Goal: Transaction & Acquisition: Purchase product/service

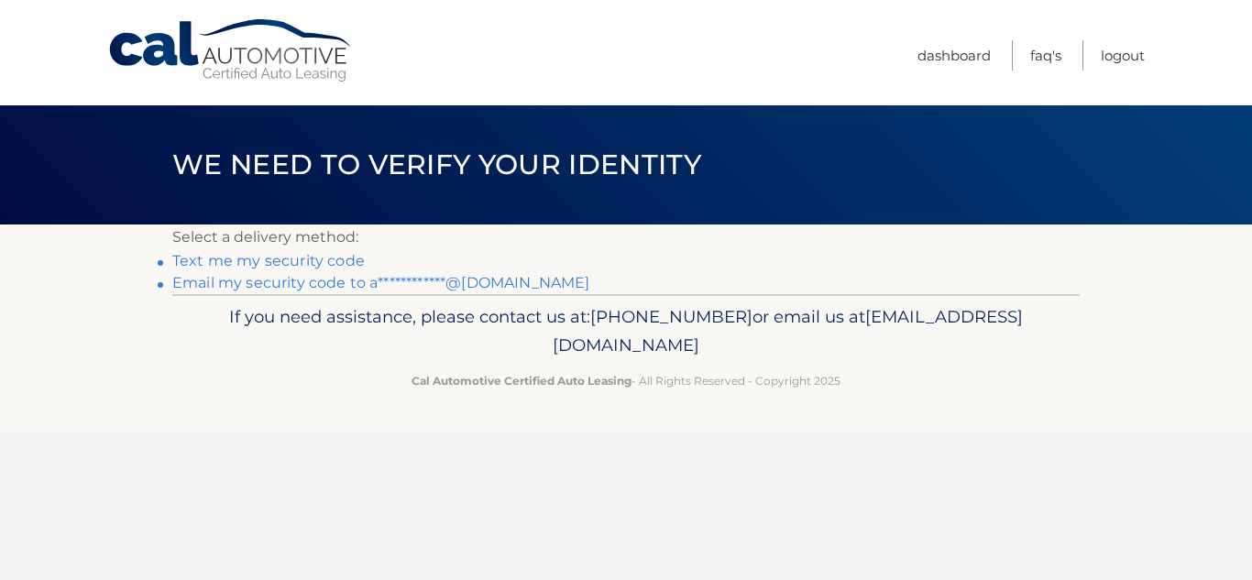
click at [463, 275] on link "**********" at bounding box center [380, 282] width 417 height 17
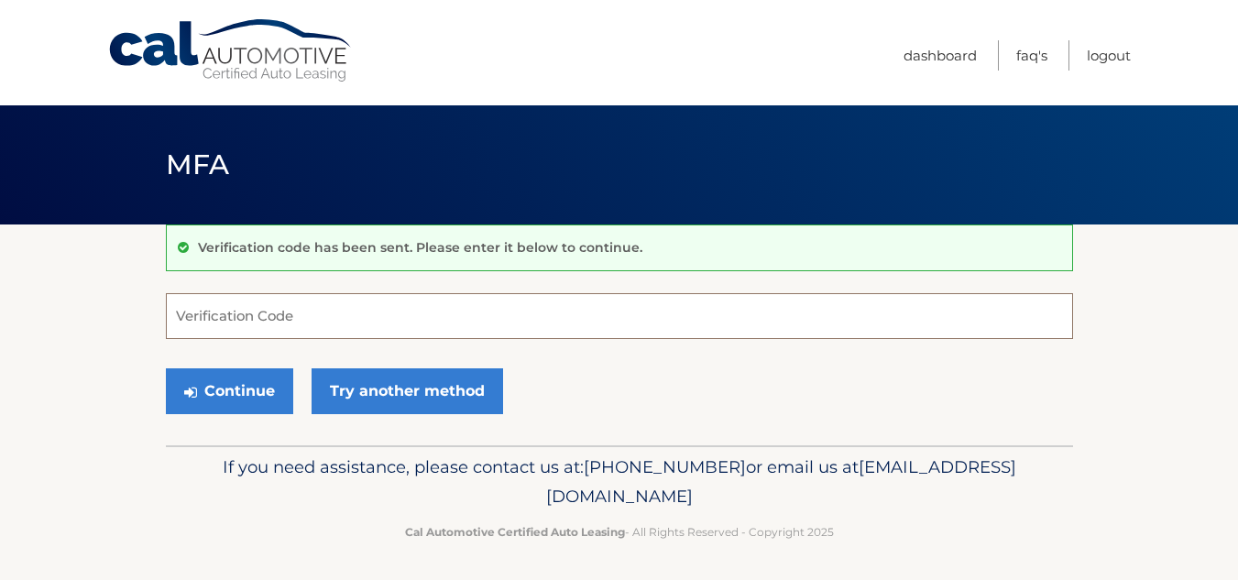
click at [274, 320] on input "Verification Code" at bounding box center [619, 316] width 907 height 46
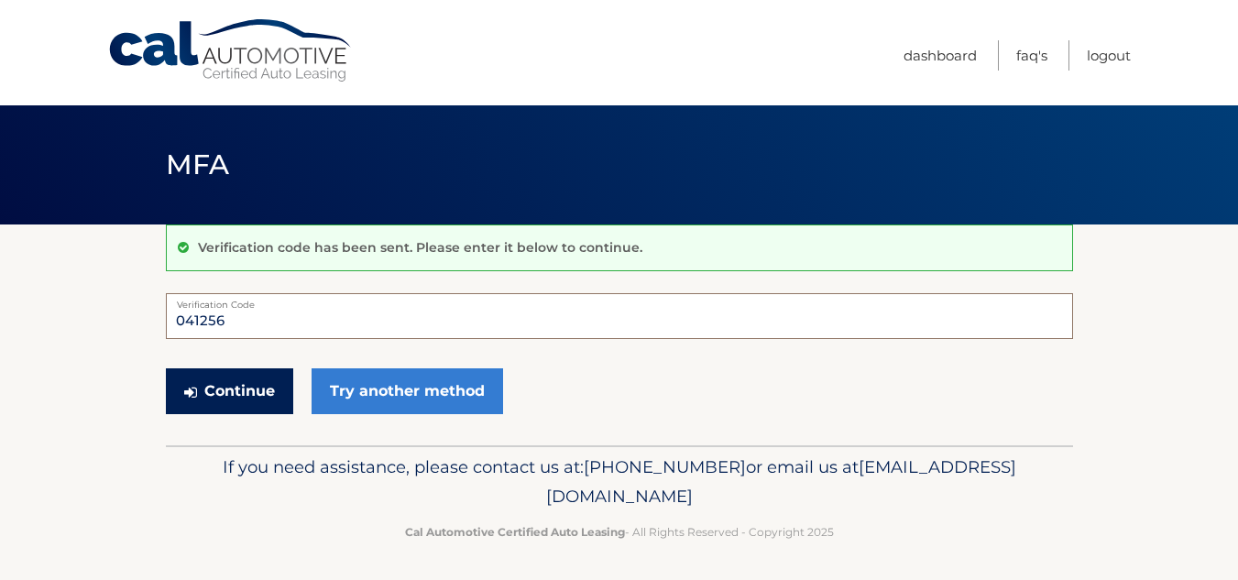
type input "041256"
click at [233, 396] on button "Continue" at bounding box center [229, 391] width 127 height 46
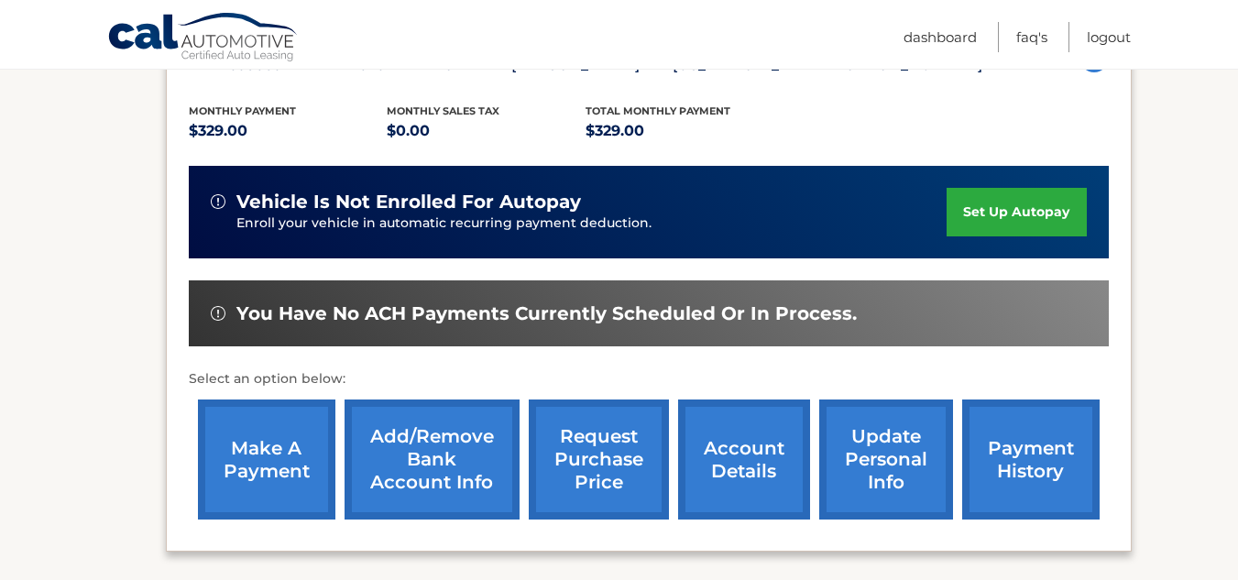
scroll to position [366, 0]
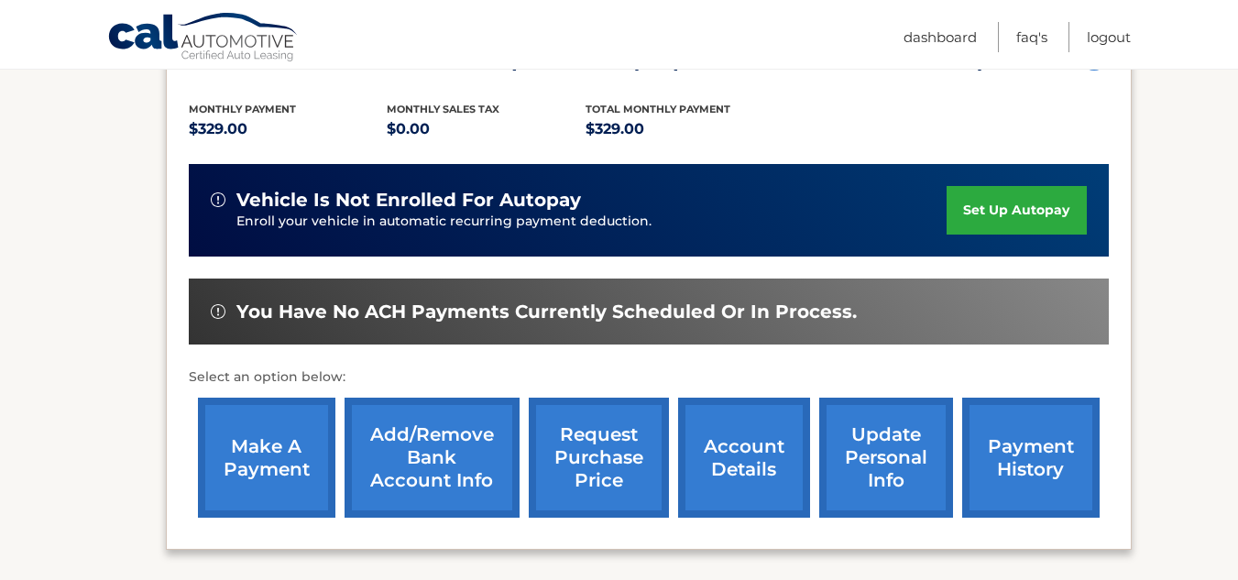
click at [291, 452] on link "make a payment" at bounding box center [266, 458] width 137 height 120
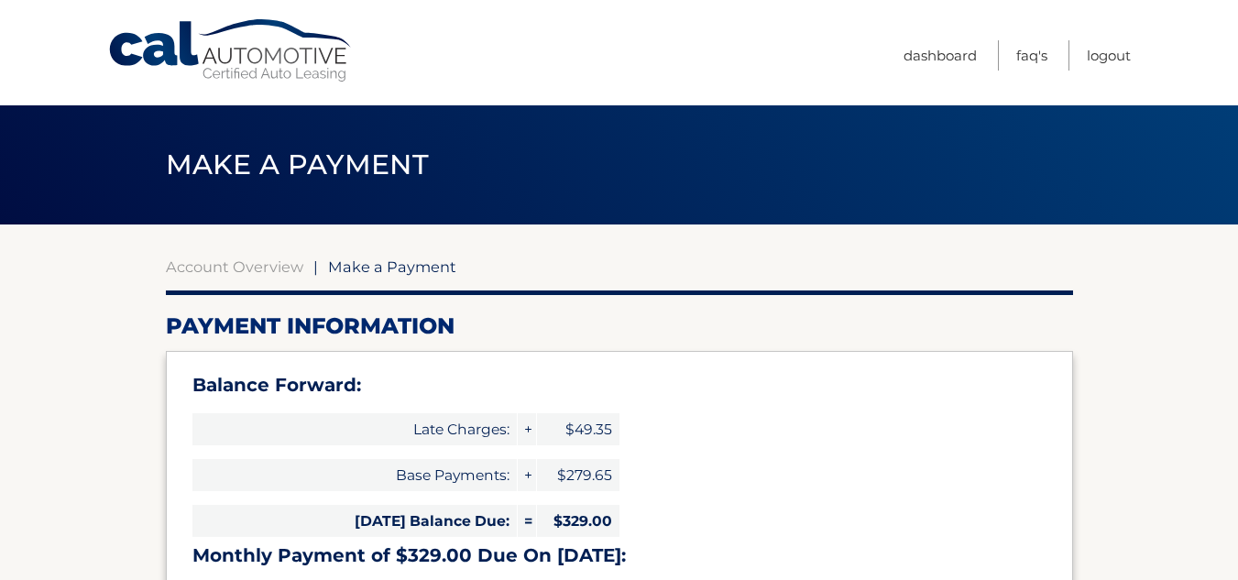
select select "MjRlYzdmNzEtYWVkNS00ZmRhLThiNTktZTNmMzI2N2RlNzQ3"
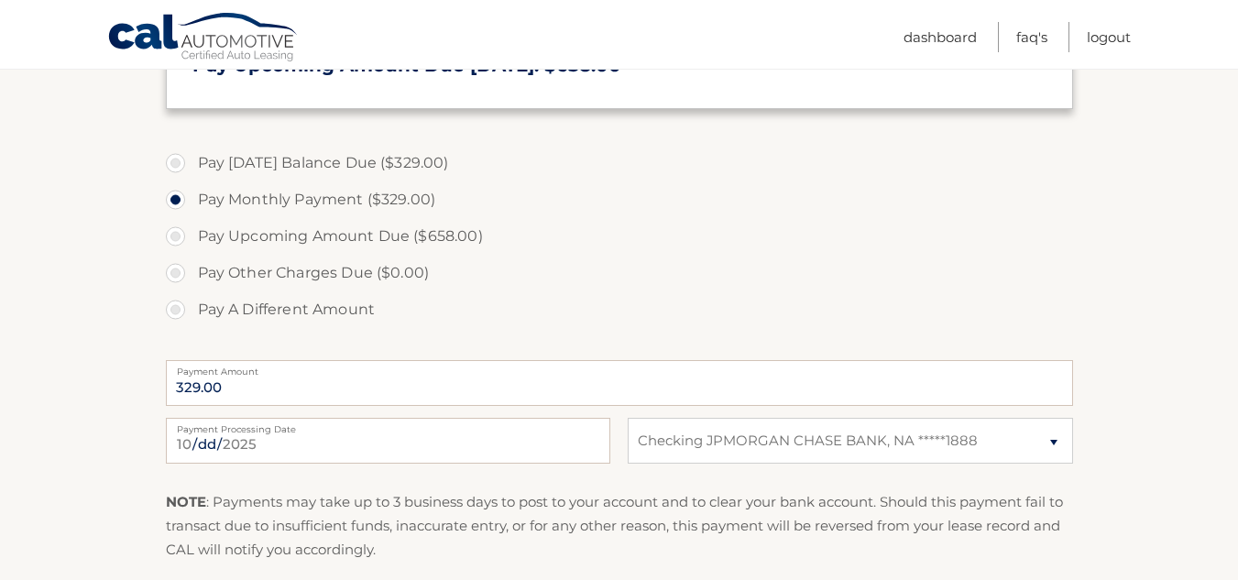
scroll to position [641, 0]
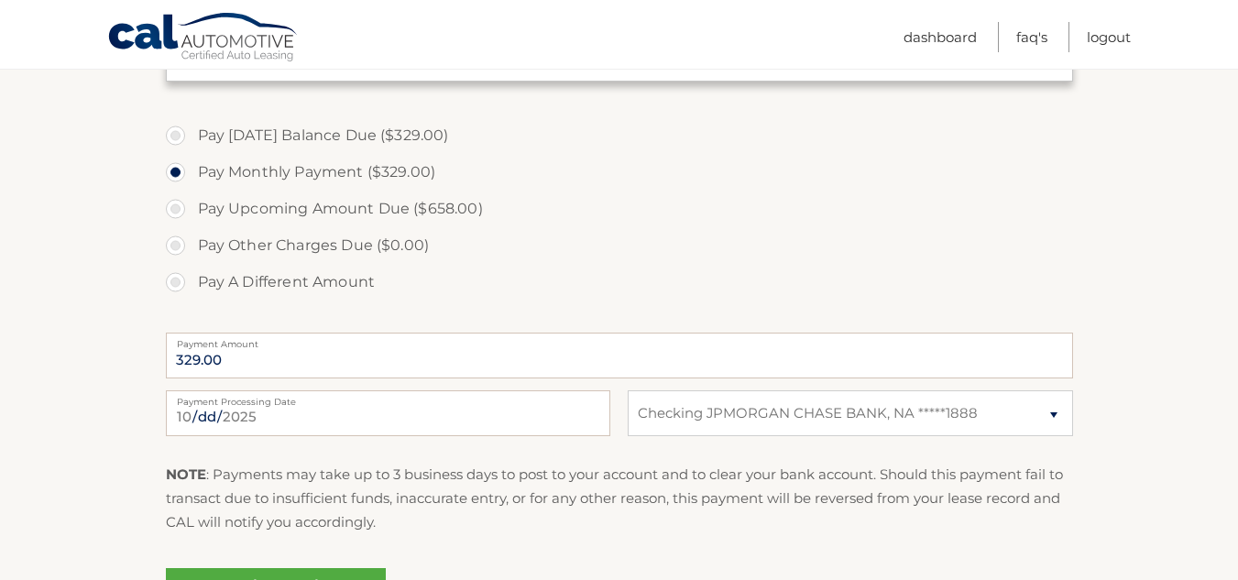
click at [177, 170] on label "Pay Monthly Payment ($329.00)" at bounding box center [619, 172] width 907 height 37
click at [177, 170] on input "Pay Monthly Payment ($329.00)" at bounding box center [182, 168] width 18 height 29
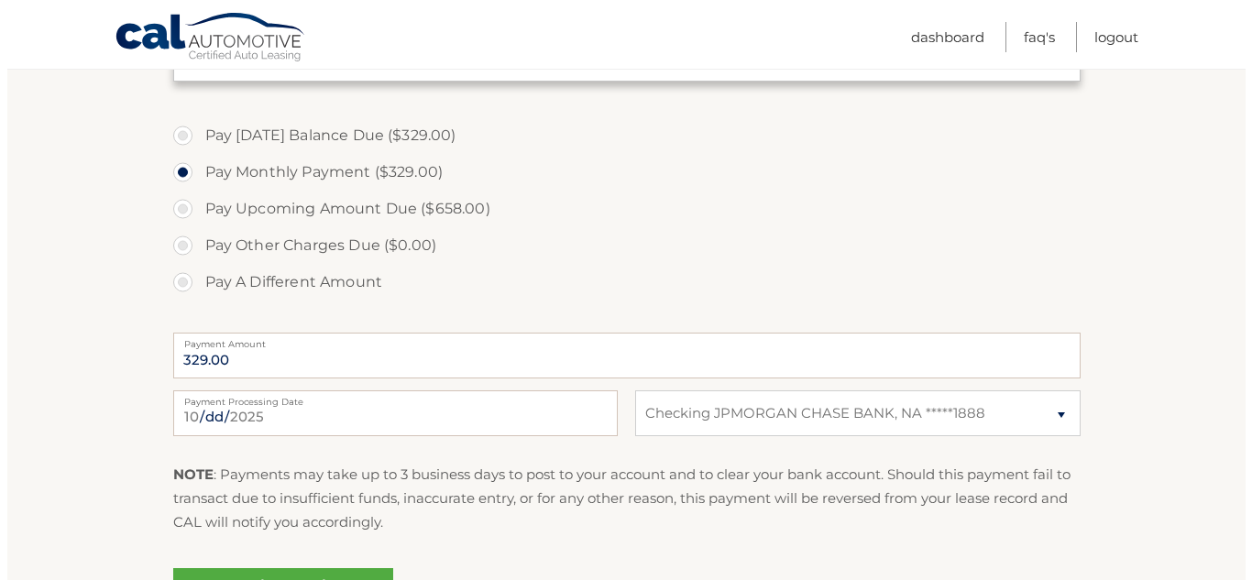
scroll to position [825, 0]
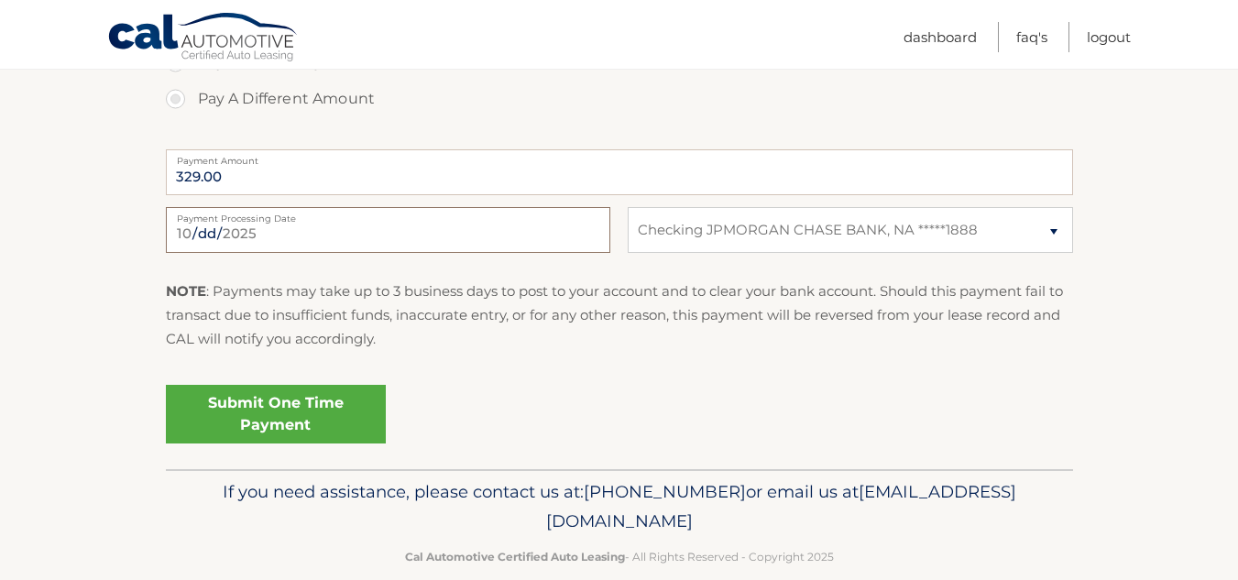
click at [329, 233] on input "2025-10-04" at bounding box center [388, 230] width 444 height 46
type input "2025-10-10"
click at [914, 224] on select "Select Bank Account Checking JPMORGAN CHASE BANK, NA *****1888" at bounding box center [850, 230] width 444 height 46
click at [628, 207] on select "Select Bank Account Checking JPMORGAN CHASE BANK, NA *****1888" at bounding box center [850, 230] width 444 height 46
click at [298, 410] on link "Submit One Time Payment" at bounding box center [276, 414] width 220 height 59
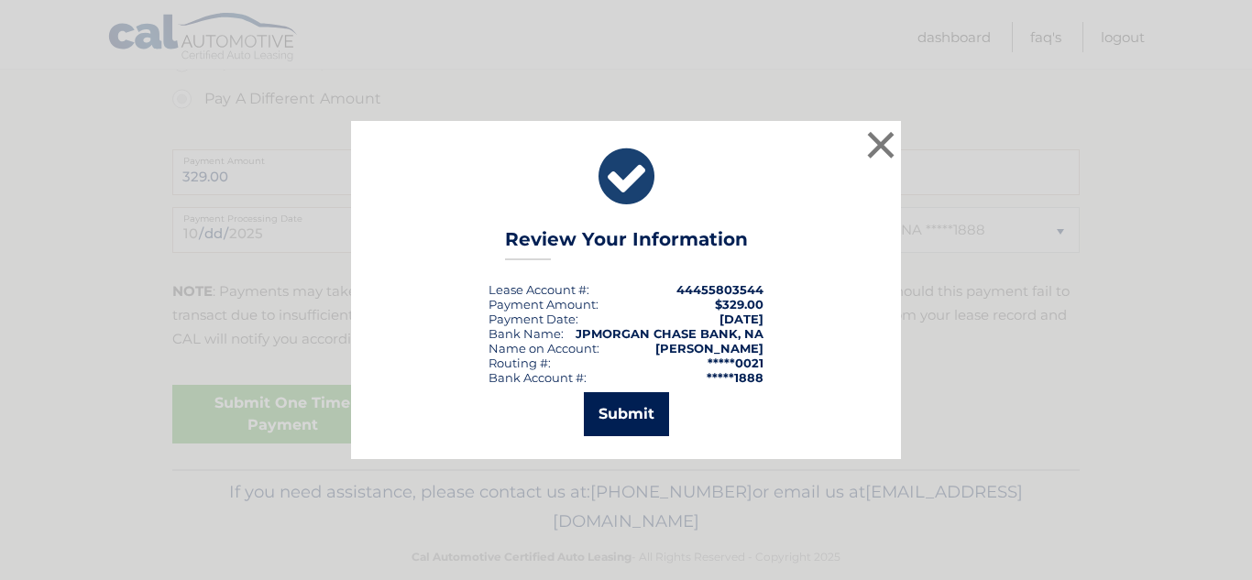
click at [640, 407] on button "Submit" at bounding box center [626, 414] width 85 height 44
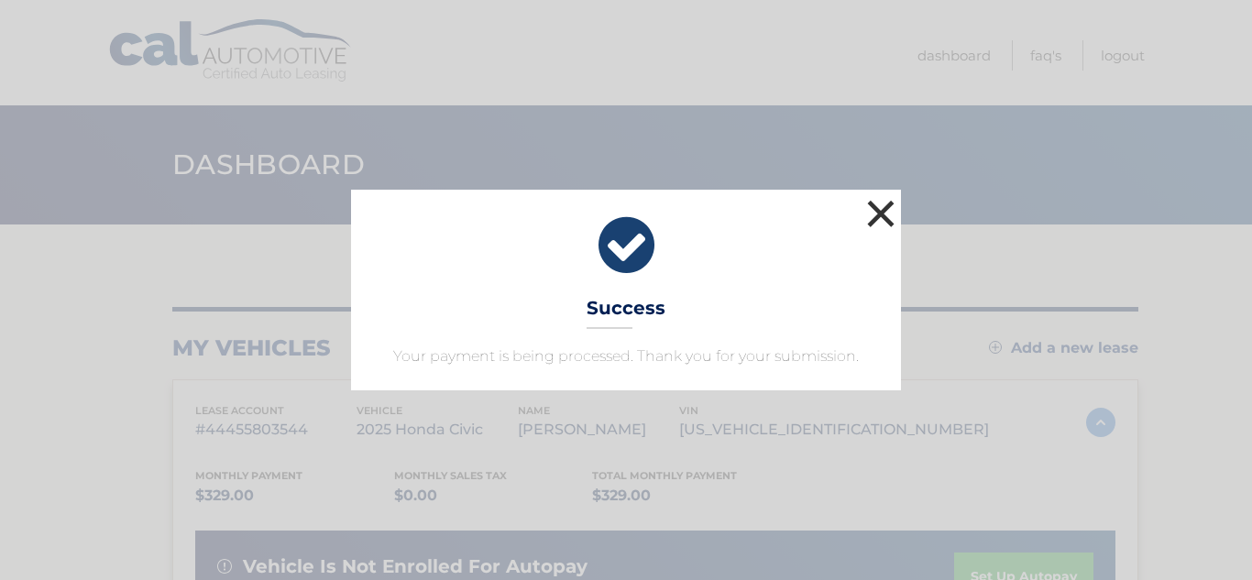
click at [882, 207] on button "×" at bounding box center [880, 213] width 37 height 37
